Goal: Information Seeking & Learning: Learn about a topic

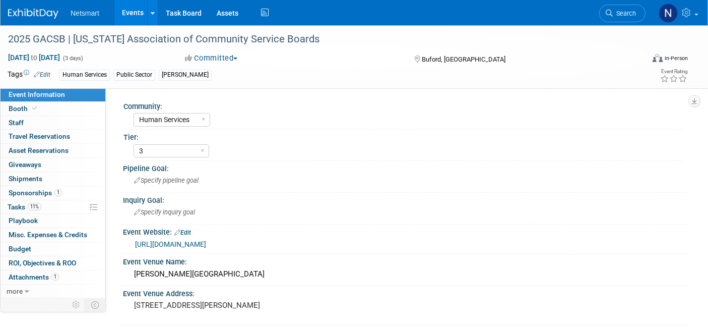
select select "Human Services"
select select "3"
drag, startPoint x: 0, startPoint y: 0, endPoint x: 628, endPoint y: 16, distance: 628.6
click at [628, 16] on span "Search" at bounding box center [624, 14] width 23 height 8
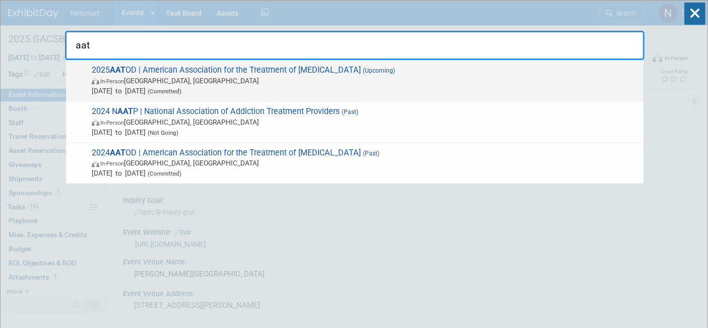
type input "aat"
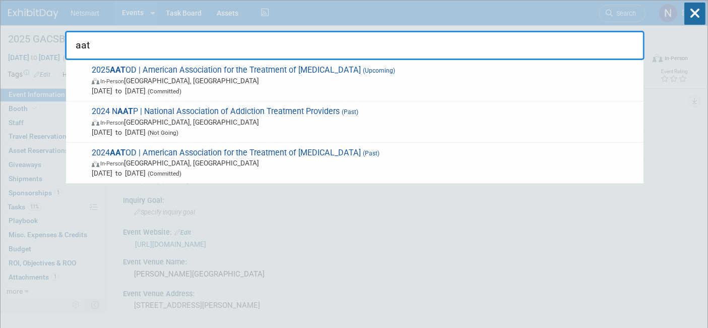
click at [198, 71] on span "2025 AAT OD | American Association for the Treatment of Opioid Dependence (Upco…" at bounding box center [364, 80] width 550 height 31
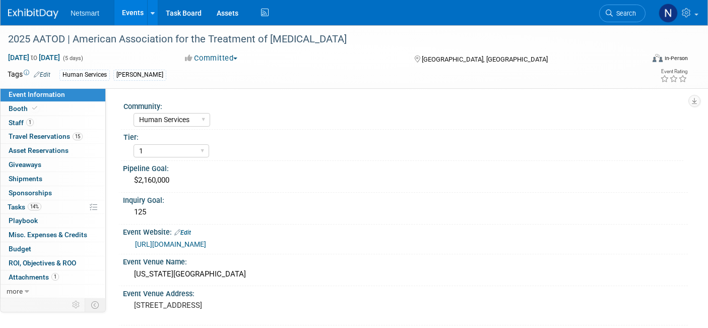
select select "Human Services"
select select "1"
click at [46, 107] on link "Booth" at bounding box center [53, 109] width 105 height 14
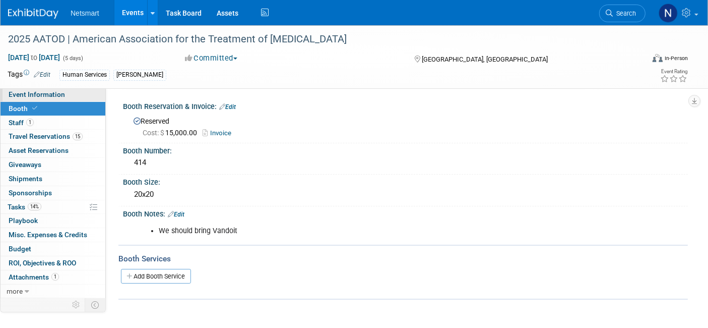
click at [60, 97] on span "Event Information" at bounding box center [37, 94] width 56 height 8
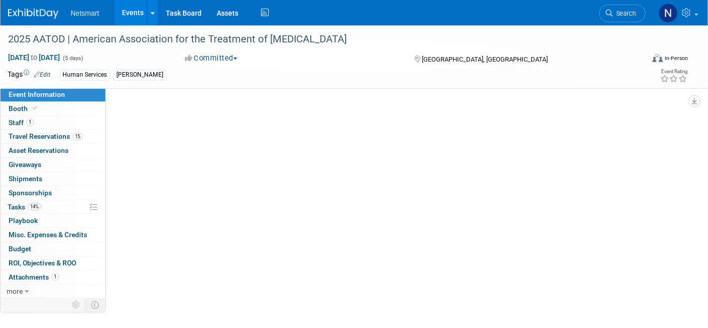
select select "Human Services"
select select "1"
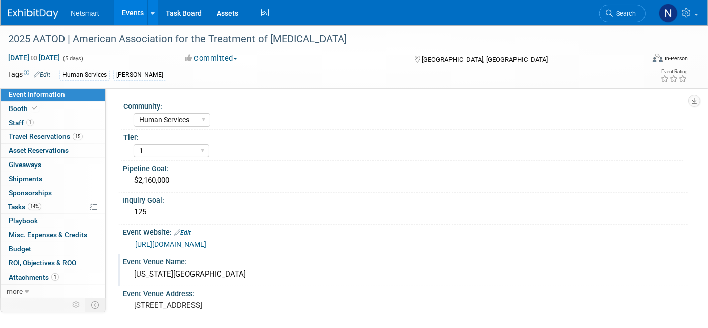
click at [201, 271] on div "[US_STATE][GEOGRAPHIC_DATA]" at bounding box center [406, 274] width 550 height 16
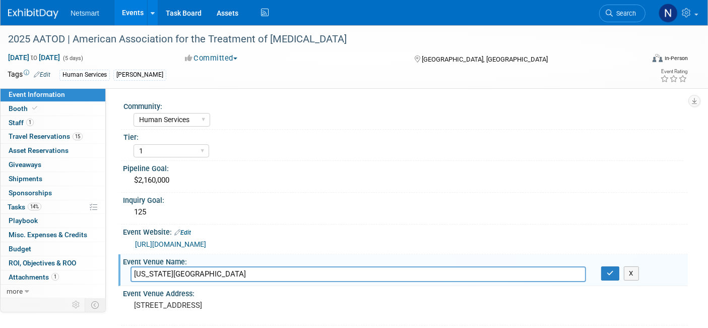
click at [201, 272] on input "[US_STATE][GEOGRAPHIC_DATA]" at bounding box center [359, 274] width 456 height 16
click at [201, 273] on input "[US_STATE][GEOGRAPHIC_DATA]" at bounding box center [359, 274] width 456 height 16
click at [201, 270] on input "[US_STATE][GEOGRAPHIC_DATA]" at bounding box center [359, 274] width 456 height 16
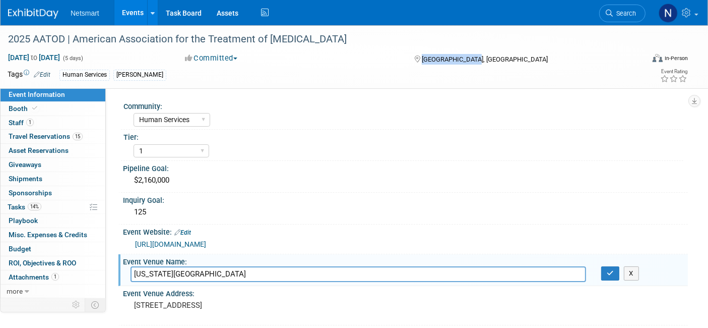
drag, startPoint x: 471, startPoint y: 58, endPoint x: 422, endPoint y: 60, distance: 48.9
click at [422, 60] on div "[GEOGRAPHIC_DATA], [GEOGRAPHIC_DATA]" at bounding box center [492, 58] width 159 height 12
click at [504, 61] on div "[GEOGRAPHIC_DATA], [GEOGRAPHIC_DATA]" at bounding box center [492, 58] width 159 height 12
drag, startPoint x: 516, startPoint y: 49, endPoint x: 506, endPoint y: 55, distance: 11.3
click at [516, 49] on div "2025 AATOD | American Association for the Treatment of [MEDICAL_DATA]" at bounding box center [318, 38] width 637 height 27
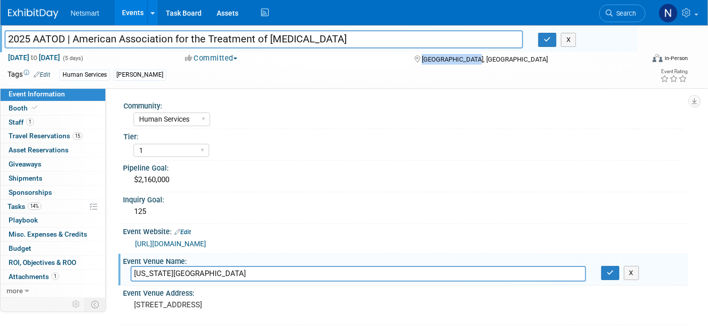
drag, startPoint x: 488, startPoint y: 55, endPoint x: 422, endPoint y: 60, distance: 66.2
click at [422, 60] on div "[GEOGRAPHIC_DATA], [GEOGRAPHIC_DATA]" at bounding box center [492, 58] width 159 height 12
copy span "[GEOGRAPHIC_DATA], [GEOGRAPHIC_DATA]"
drag, startPoint x: 553, startPoint y: 39, endPoint x: 551, endPoint y: 64, distance: 25.3
click at [553, 39] on button "button" at bounding box center [547, 40] width 18 height 14
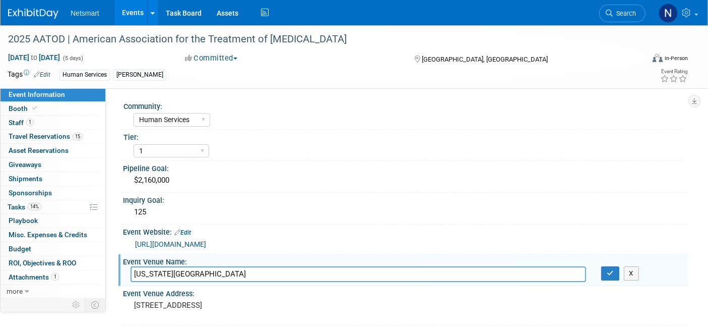
click at [192, 242] on link "[URL][DOMAIN_NAME]" at bounding box center [170, 244] width 71 height 8
click at [154, 45] on div "2025 AATOD | American Association for the Treatment of [MEDICAL_DATA]" at bounding box center [317, 39] width 625 height 18
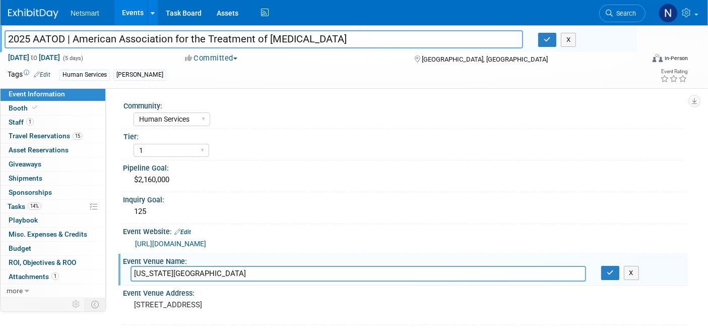
click at [154, 45] on input "2025 AATOD | American Association for the Treatment of [MEDICAL_DATA]" at bounding box center [264, 39] width 519 height 18
click at [182, 228] on link "Edit" at bounding box center [182, 231] width 17 height 7
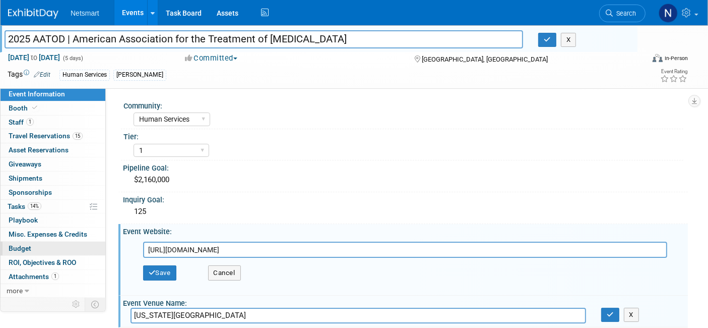
drag, startPoint x: 292, startPoint y: 240, endPoint x: 108, endPoint y: 262, distance: 185.7
type input "[URL][DOMAIN_NAME]"
drag, startPoint x: 165, startPoint y: 271, endPoint x: 164, endPoint y: 263, distance: 8.1
click at [165, 270] on button "Save" at bounding box center [159, 272] width 33 height 15
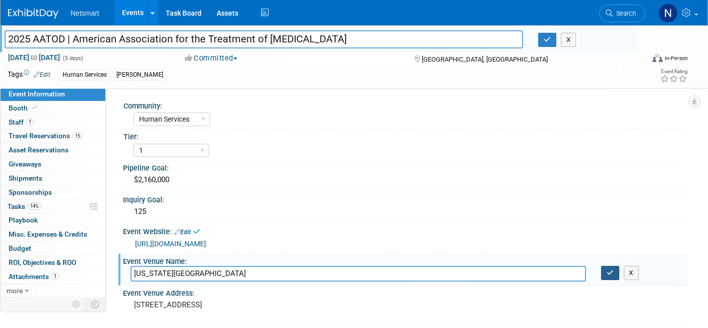
drag, startPoint x: 610, startPoint y: 274, endPoint x: 605, endPoint y: 269, distance: 7.5
click at [610, 273] on button "button" at bounding box center [610, 273] width 18 height 14
click at [606, 268] on button "button" at bounding box center [610, 273] width 18 height 14
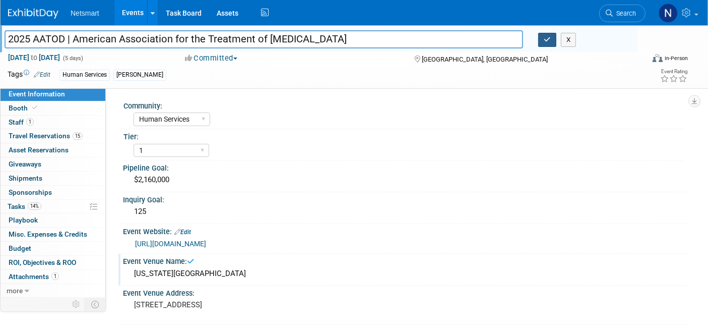
click at [546, 44] on button "button" at bounding box center [547, 40] width 18 height 14
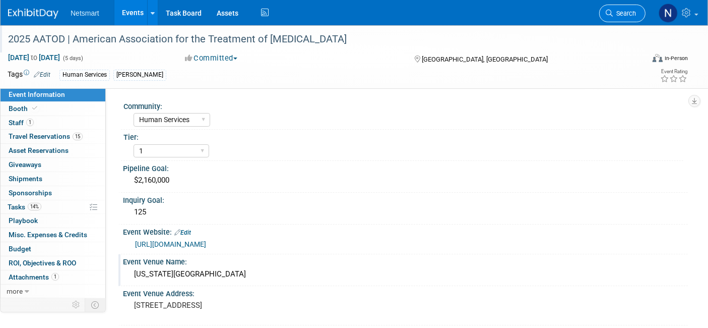
click at [610, 15] on icon at bounding box center [609, 13] width 7 height 7
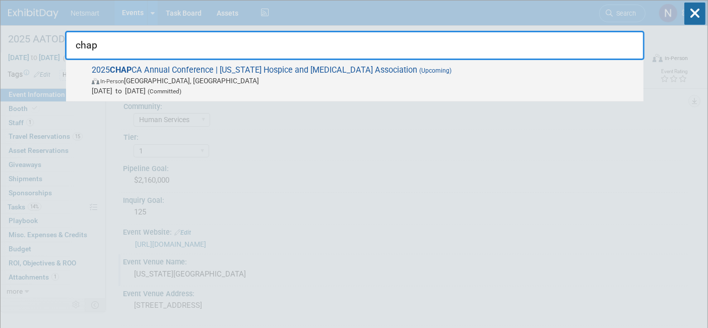
type input "chap"
click at [348, 74] on span "2025 CHAP CA Annual Conference | [US_STATE] Hospice and [MEDICAL_DATA] Associat…" at bounding box center [364, 80] width 550 height 31
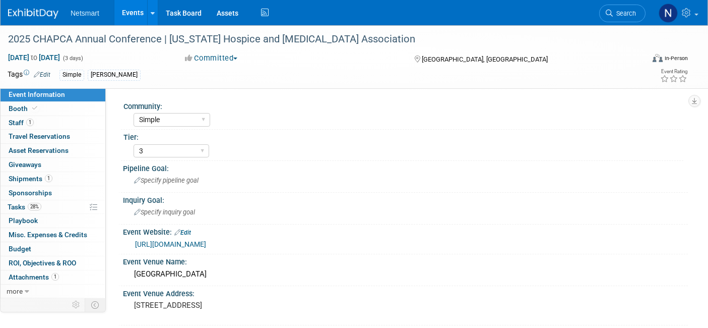
select select "Simple"
select select "3"
select select "No"
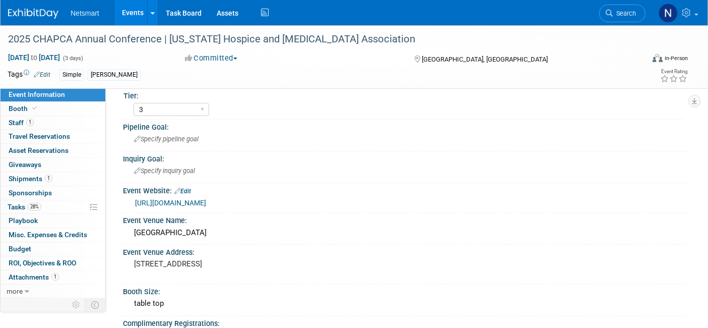
scroll to position [56, 0]
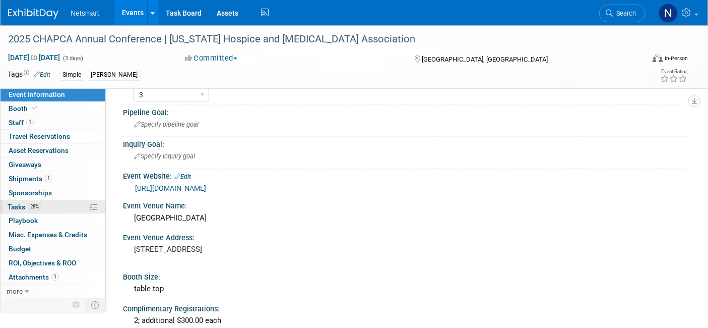
click at [53, 204] on link "28% Tasks 28%" at bounding box center [53, 207] width 105 height 14
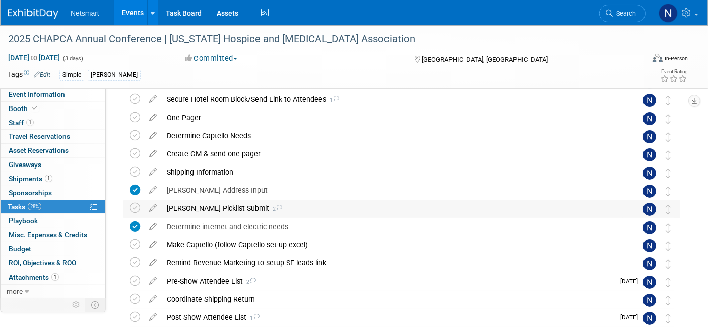
scroll to position [168, 0]
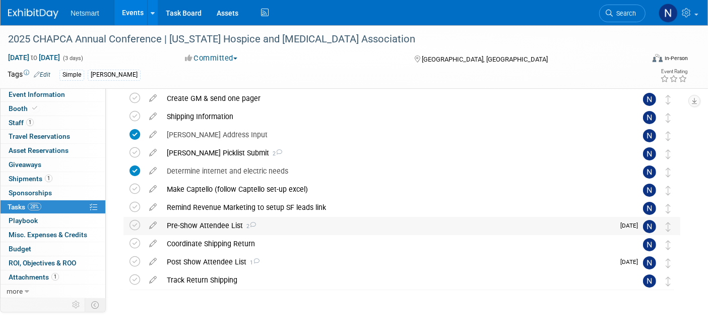
click at [221, 223] on div "Pre-Show Attendee List 2" at bounding box center [388, 225] width 453 height 17
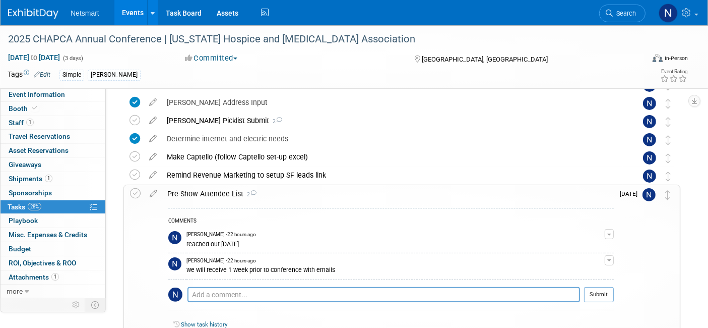
scroll to position [224, 0]
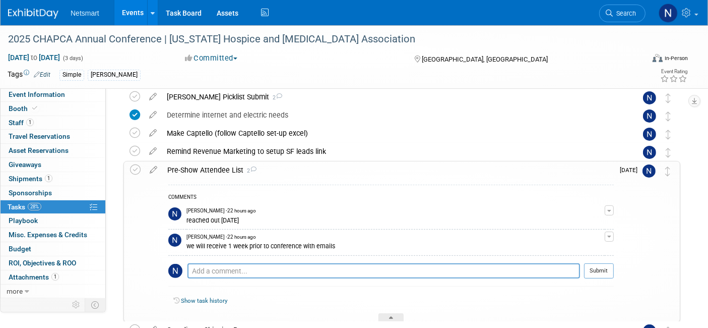
drag, startPoint x: 342, startPoint y: 247, endPoint x: 183, endPoint y: 245, distance: 158.7
click at [183, 245] on tr "[PERSON_NAME] - 22 hours ago we will receive 1 week prior to conference with em…" at bounding box center [390, 242] width 445 height 26
copy tr "[PERSON_NAME] - 22 hours ago we will receive 1 week prior to conference with em…"
click at [182, 12] on link "Task Board" at bounding box center [183, 12] width 51 height 25
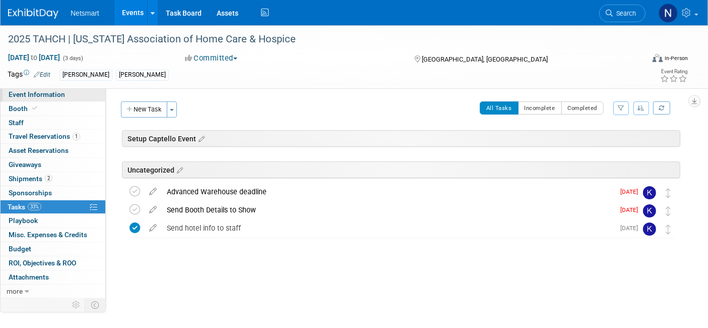
click at [57, 92] on span "Event Information" at bounding box center [37, 94] width 56 height 8
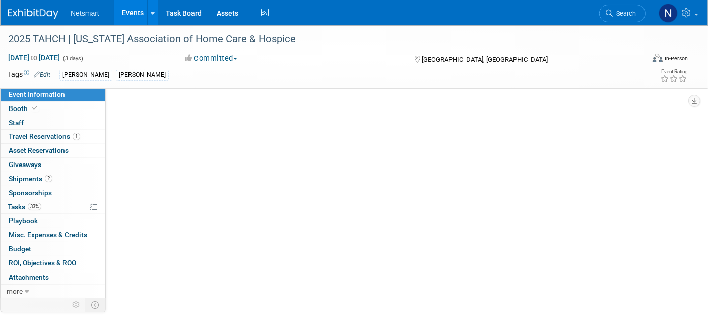
select select "[PERSON_NAME]"
select select "3"
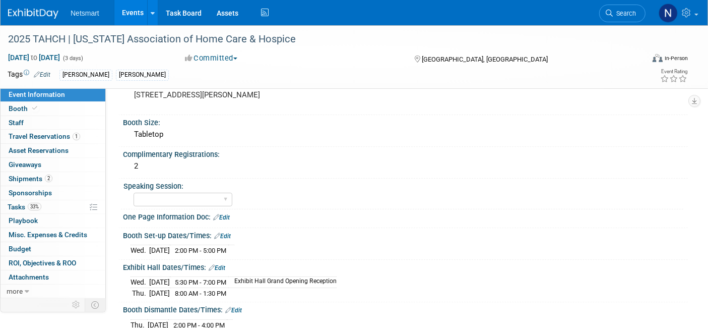
scroll to position [280, 0]
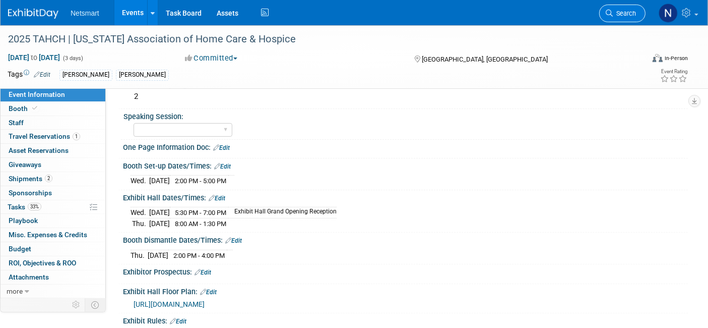
click at [621, 12] on span "Search" at bounding box center [624, 14] width 23 height 8
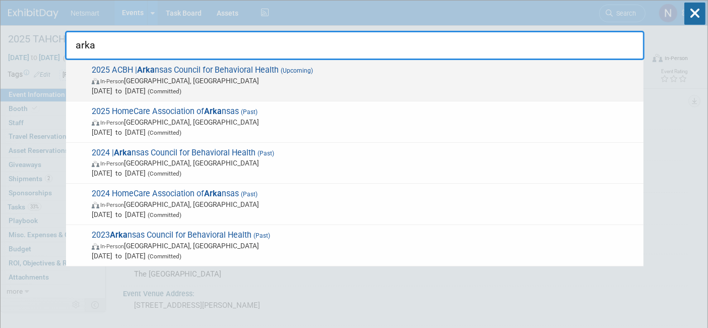
type input "arka"
click at [249, 78] on span "In-Person Hot Springs, AR" at bounding box center [365, 81] width 547 height 10
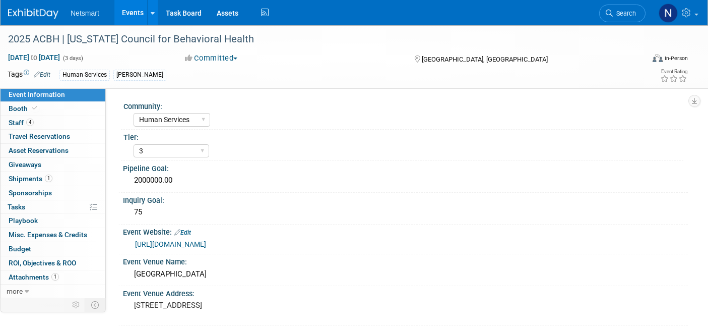
select select "Human Services"
select select "3"
select select "Yes"
click at [53, 120] on link "4 Staff 4" at bounding box center [53, 123] width 105 height 14
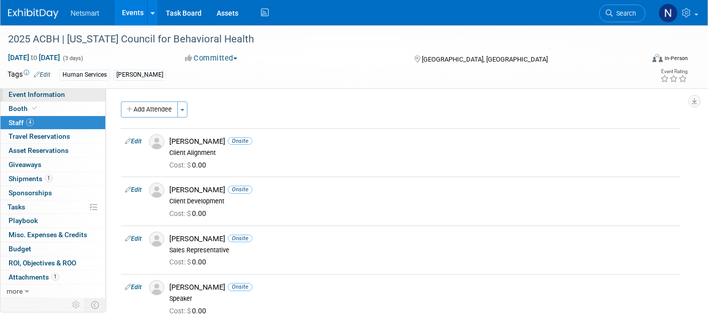
click at [58, 96] on span "Event Information" at bounding box center [37, 94] width 56 height 8
select select "Human Services"
select select "3"
select select "Yes"
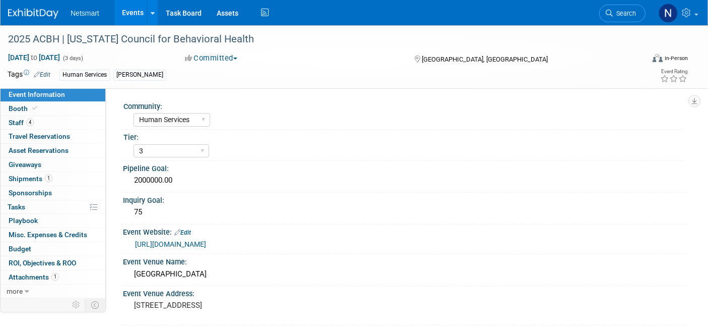
click at [206, 244] on link "https://web.cvent.com/event/98fb64b7-4a88-42cd-b040-e05627ef1437/summary" at bounding box center [170, 244] width 71 height 8
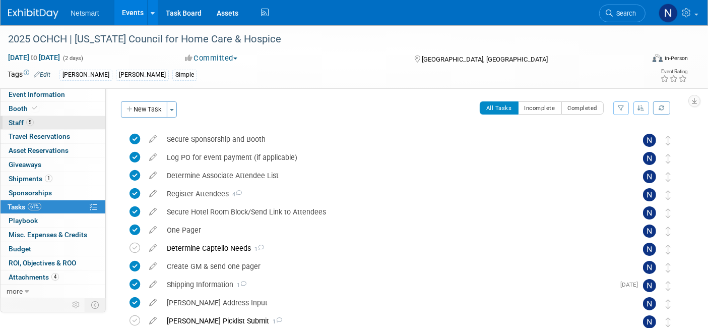
click at [50, 121] on link "5 Staff 5" at bounding box center [53, 123] width 105 height 14
